Goal: Information Seeking & Learning: Learn about a topic

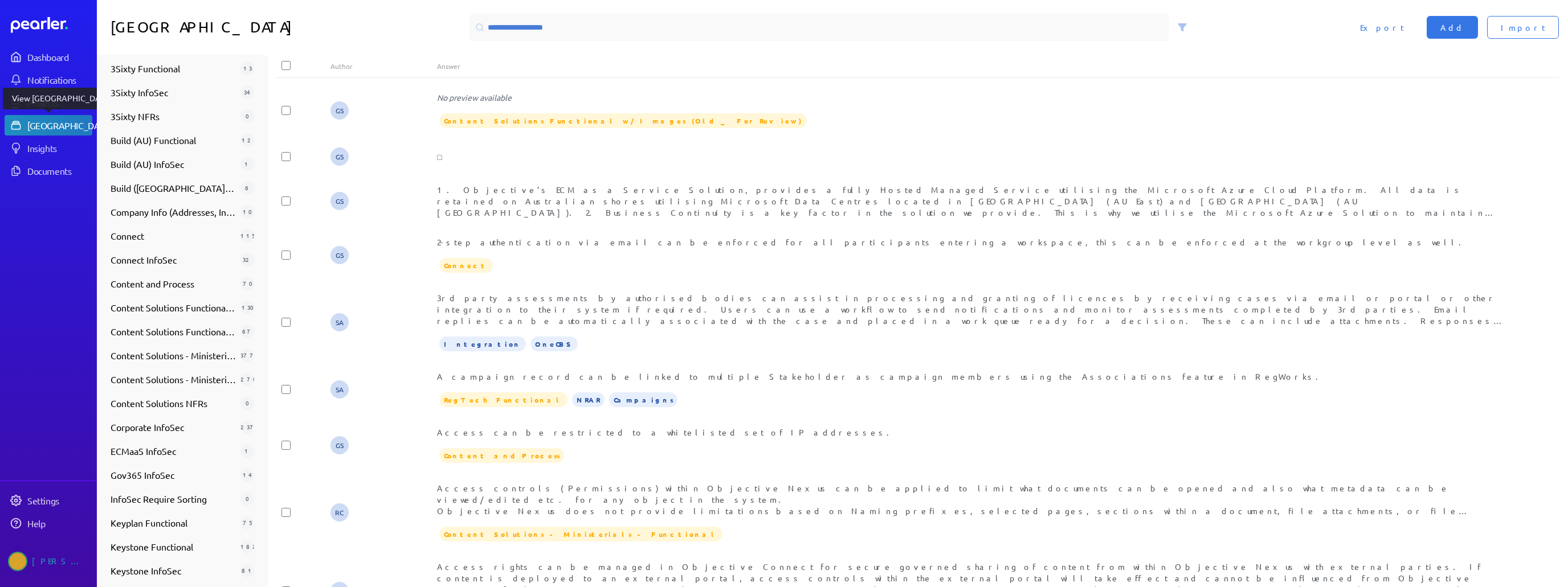
scroll to position [166, 0]
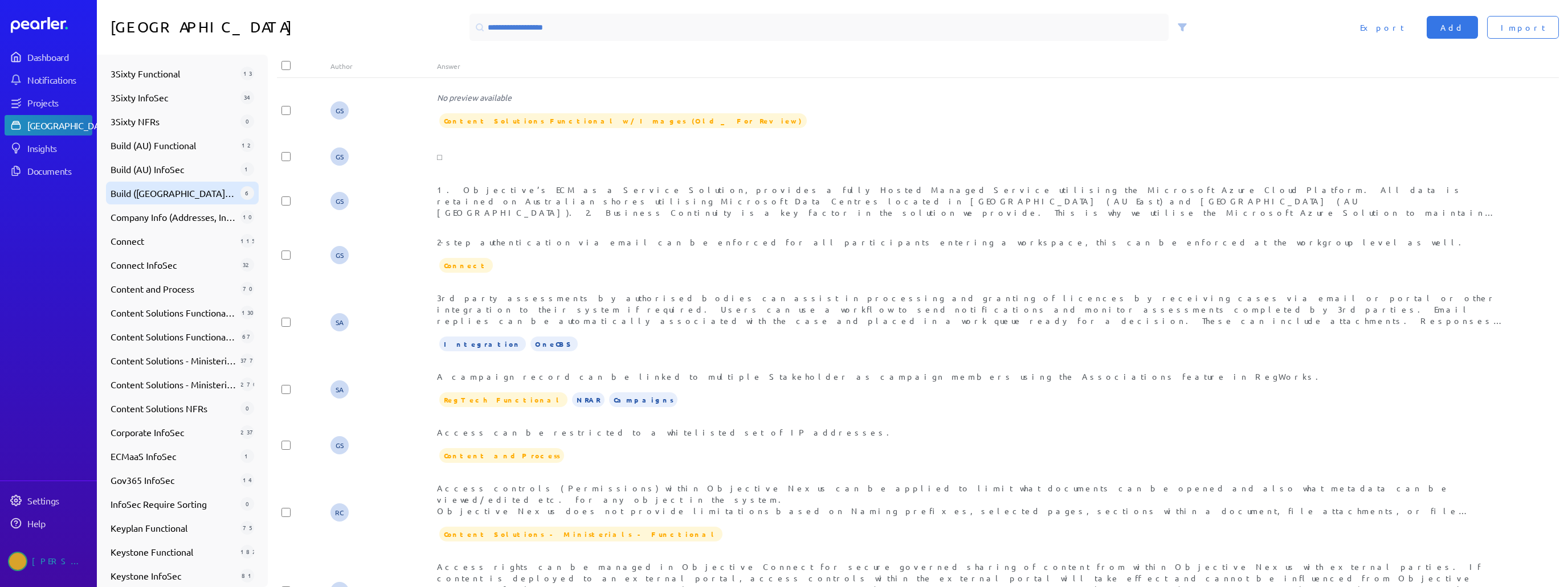
click at [171, 193] on span "Build ([GEOGRAPHIC_DATA]) InfoSec" at bounding box center [173, 193] width 125 height 13
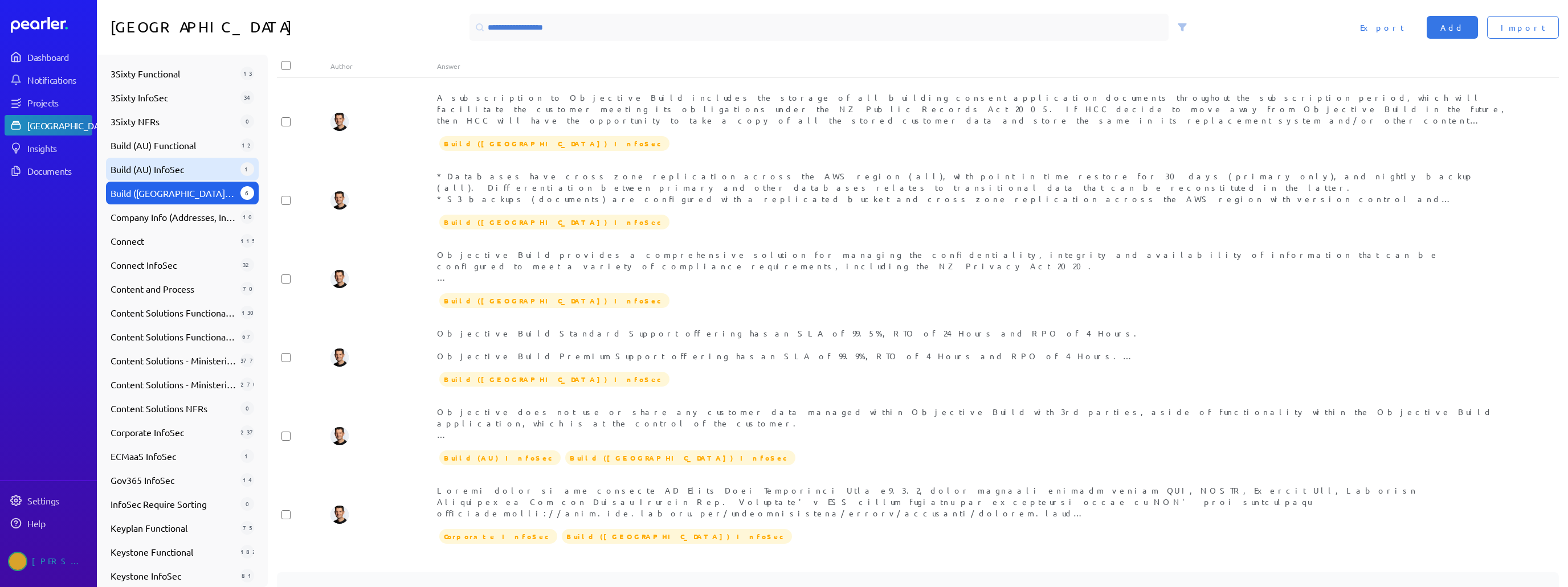
click at [178, 171] on span "Build (AU) InfoSec" at bounding box center [173, 169] width 125 height 13
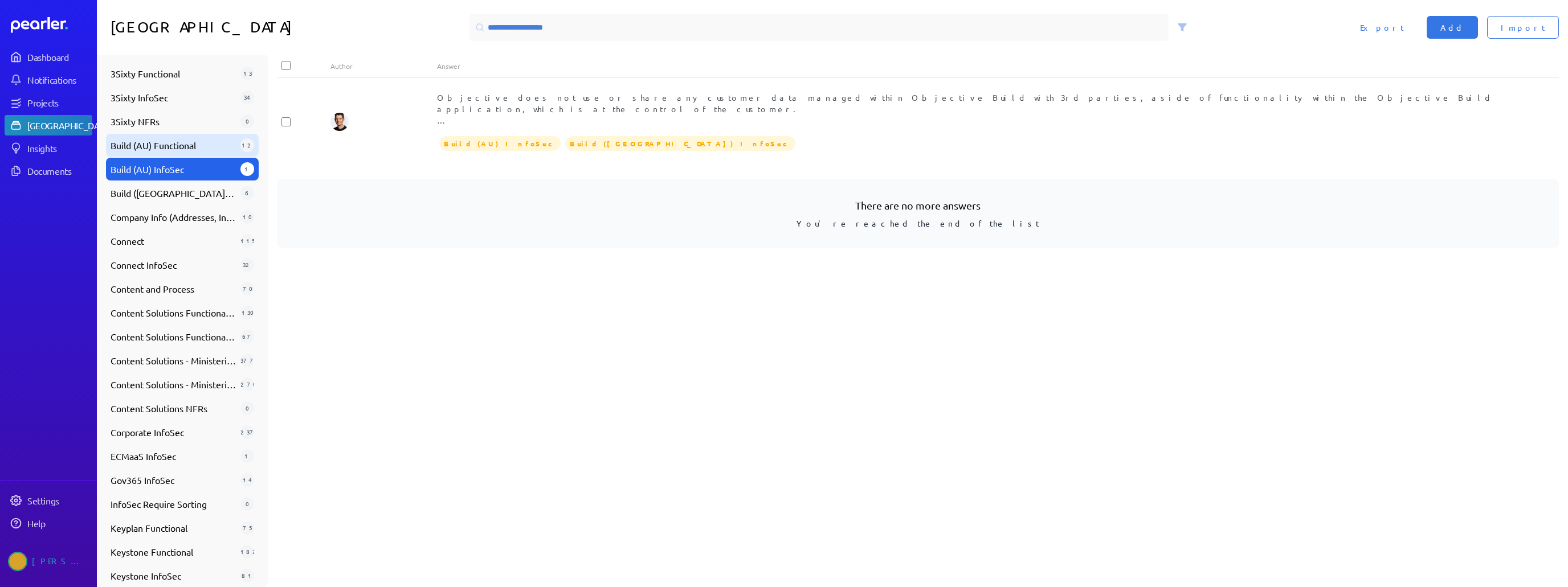
click at [179, 145] on span "Build (AU) Functional" at bounding box center [173, 145] width 125 height 13
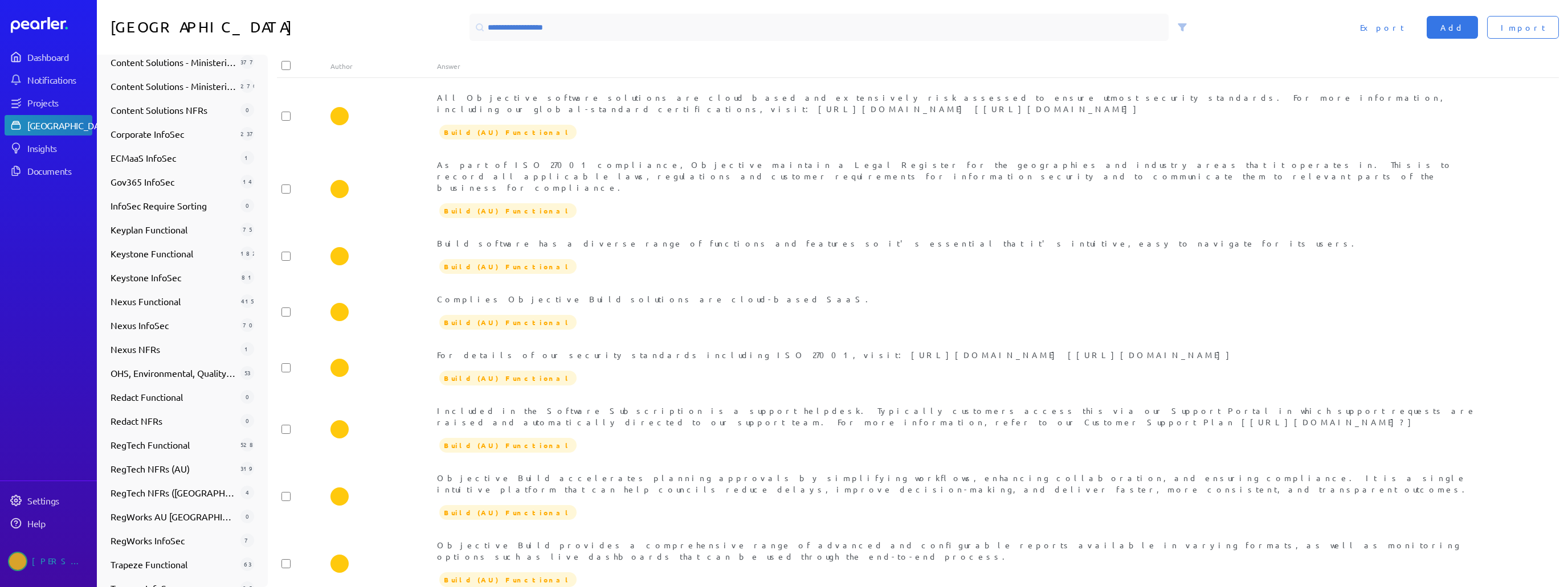
scroll to position [488, 0]
click at [164, 561] on span "Trapeze InfoSec" at bounding box center [173, 565] width 125 height 13
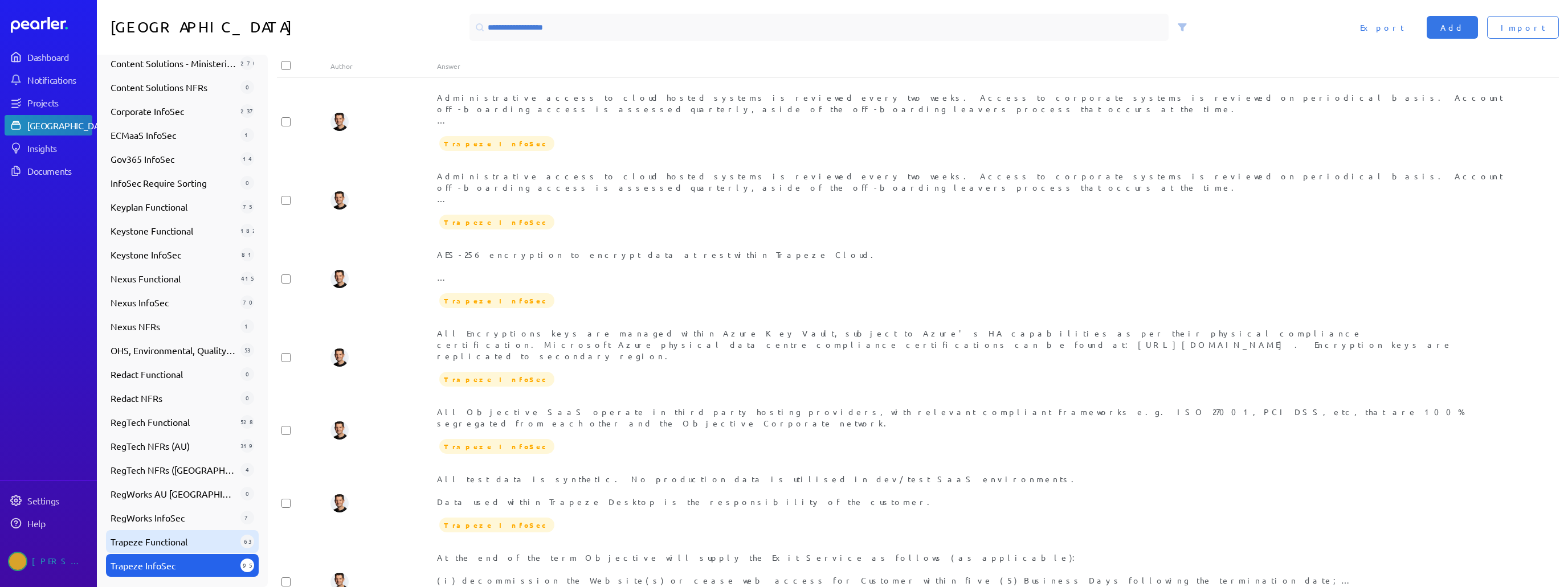
click at [167, 539] on span "Trapeze Functional" at bounding box center [173, 541] width 125 height 13
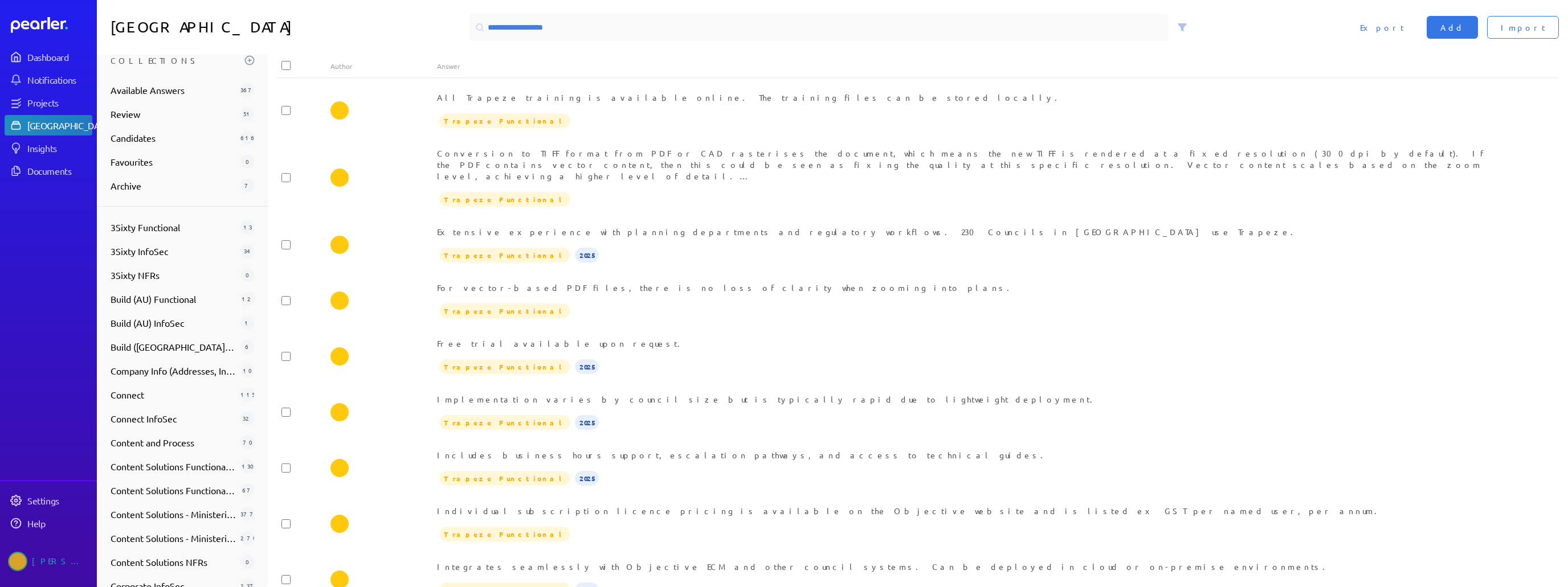
scroll to position [0, 0]
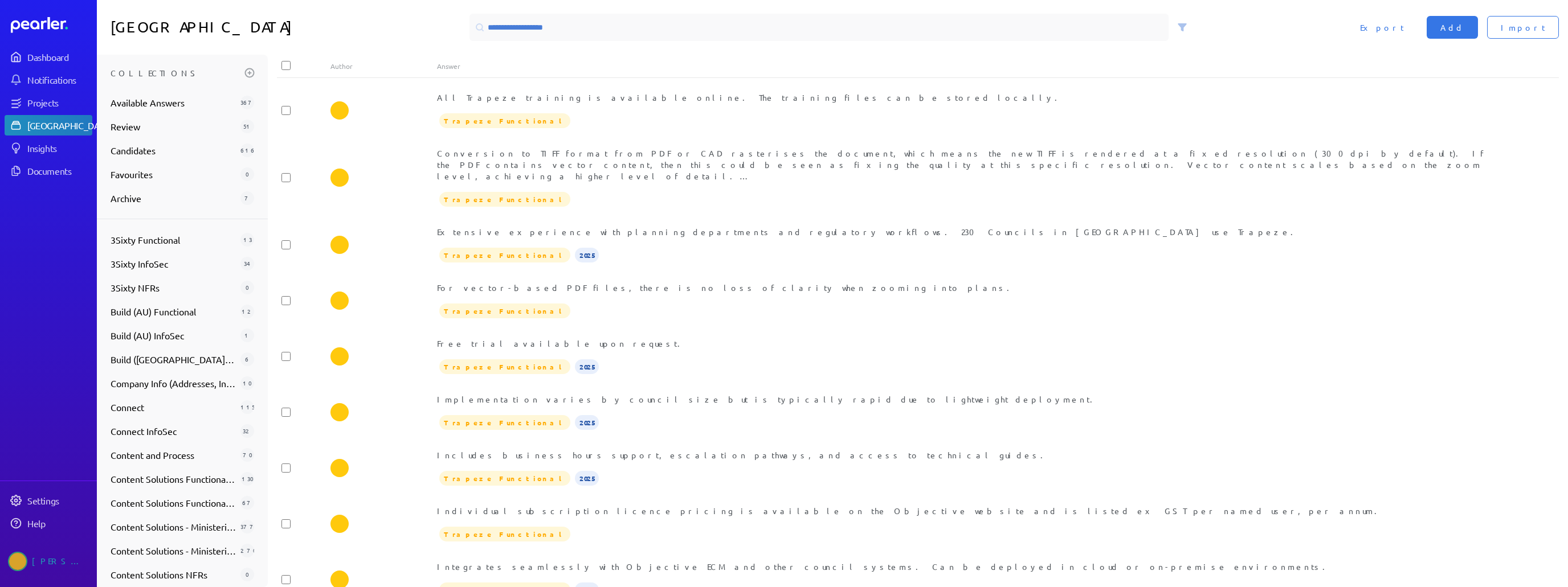
click at [361, 33] on h1 "[GEOGRAPHIC_DATA]" at bounding box center [287, 27] width 355 height 28
